Goal: Information Seeking & Learning: Check status

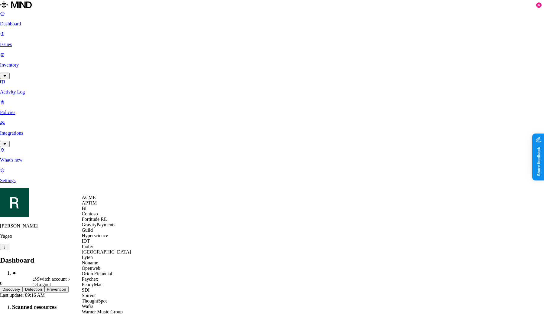
click at [71, 282] on div "Switch account" at bounding box center [51, 278] width 39 height 5
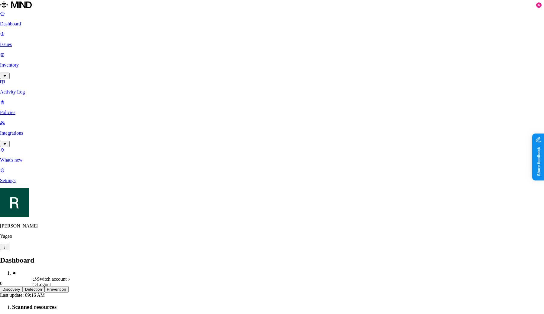
click at [67, 287] on div "Logout" at bounding box center [51, 284] width 39 height 5
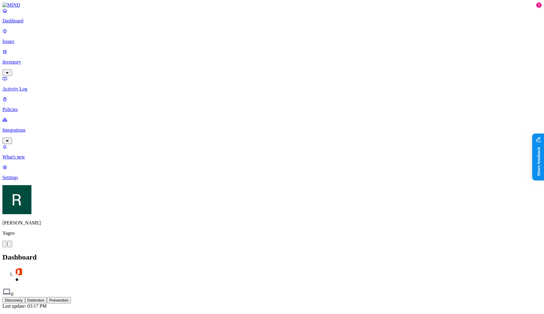
click at [30, 39] on p "Issues" at bounding box center [271, 41] width 539 height 5
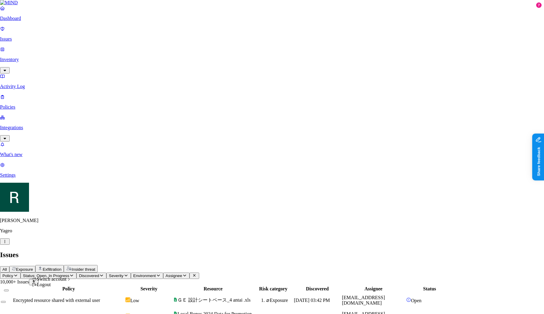
click at [69, 287] on div "Logout" at bounding box center [52, 284] width 40 height 5
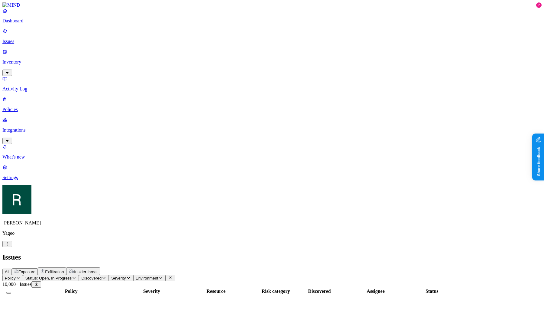
click at [60, 247] on div "Ron Rabinovich Yageo" at bounding box center [271, 216] width 539 height 62
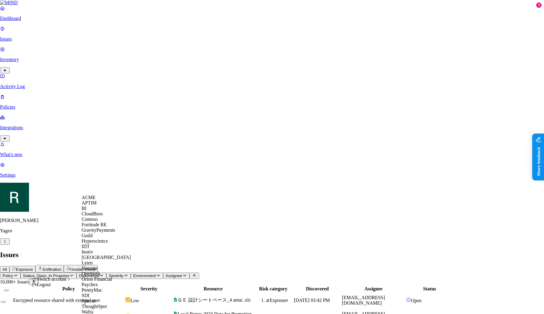
click at [102, 216] on span "CloudBees" at bounding box center [92, 213] width 21 height 5
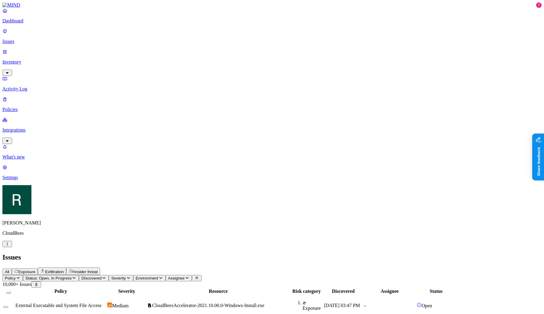
click at [64, 269] on span "Exfiltration" at bounding box center [54, 271] width 19 height 5
